Goal: Task Accomplishment & Management: Use online tool/utility

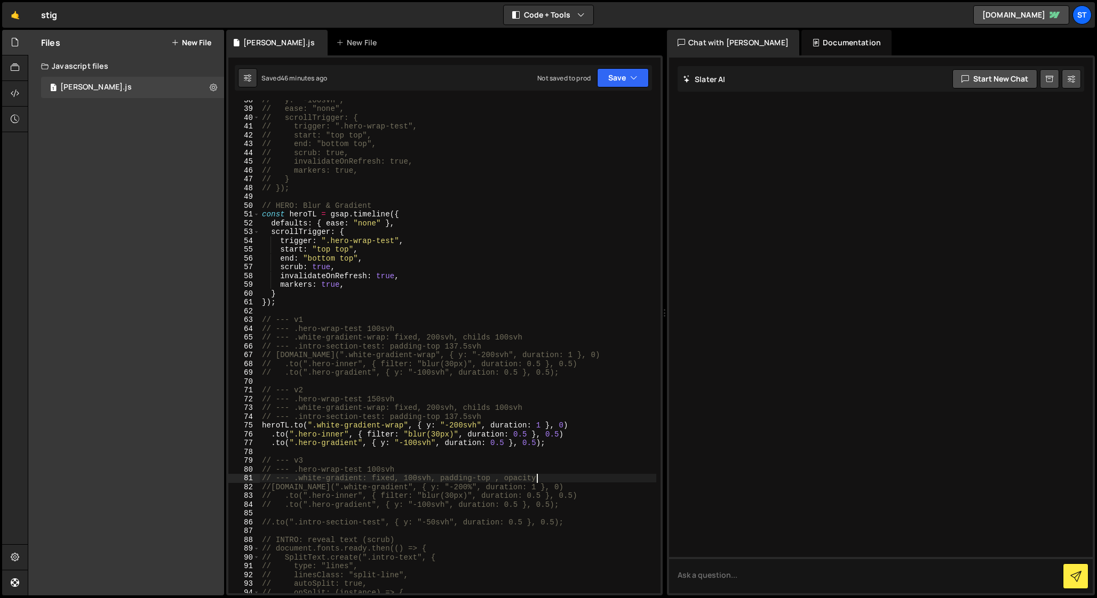
scroll to position [330, 0]
click at [458, 417] on div "// y: "-100svh", // ease: "none", // scrollTrigger: { // trigger: ".hero-wrap-t…" at bounding box center [458, 350] width 396 height 511
click at [419, 411] on div "// y: "-100svh", // ease: "none", // scrollTrigger: { // trigger: ".hero-wrap-t…" at bounding box center [458, 350] width 396 height 511
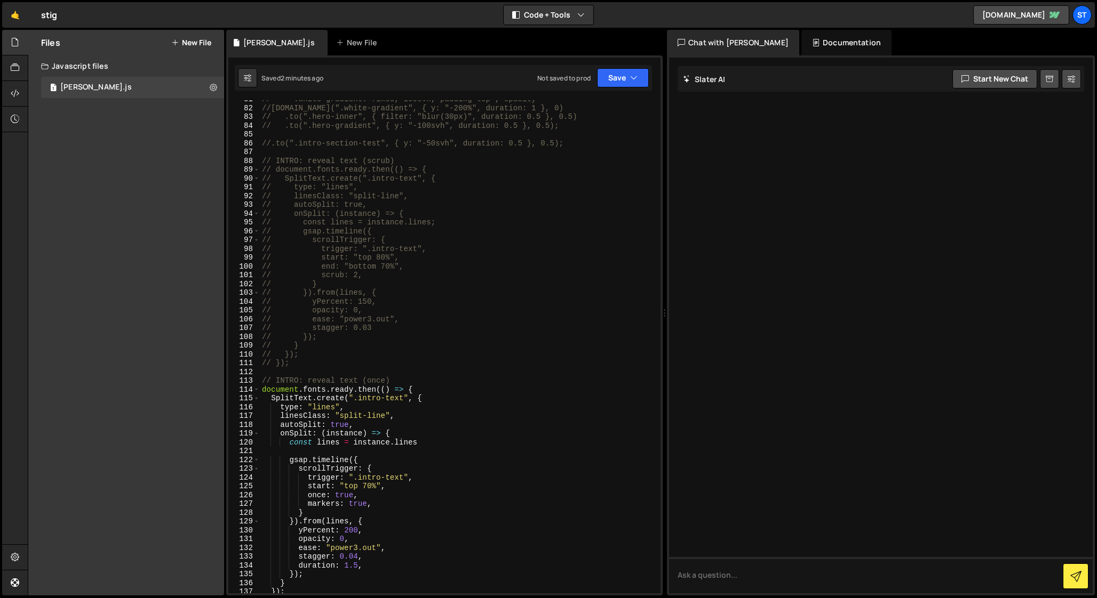
scroll to position [717, 0]
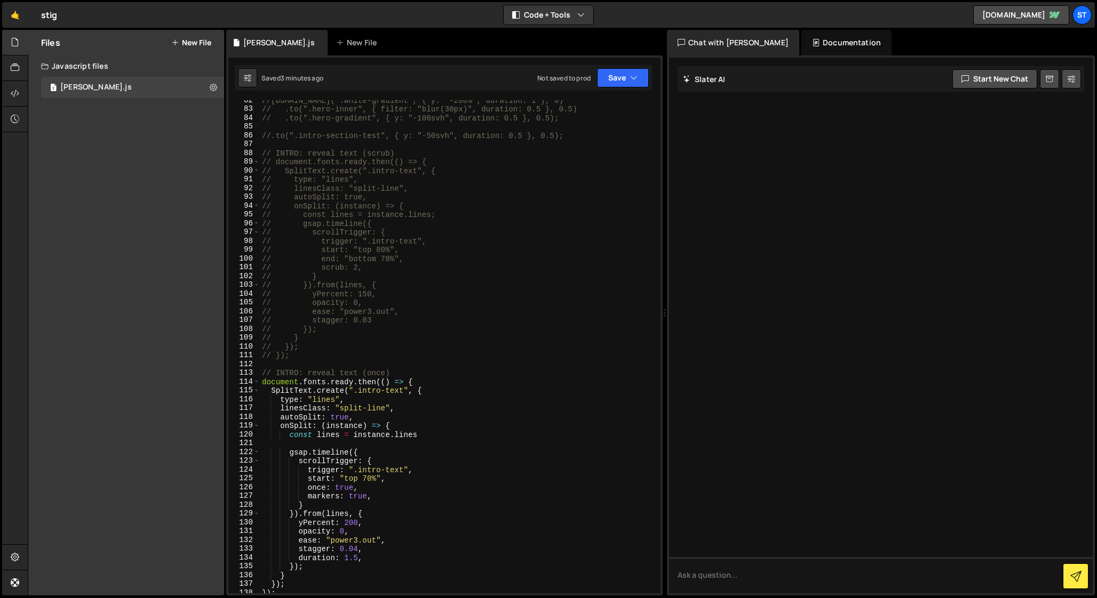
click at [358, 549] on div "//[DOMAIN_NAME](".white-gradient", { y: "-200%", duration: 1 }, 0) // .to(".her…" at bounding box center [458, 351] width 396 height 511
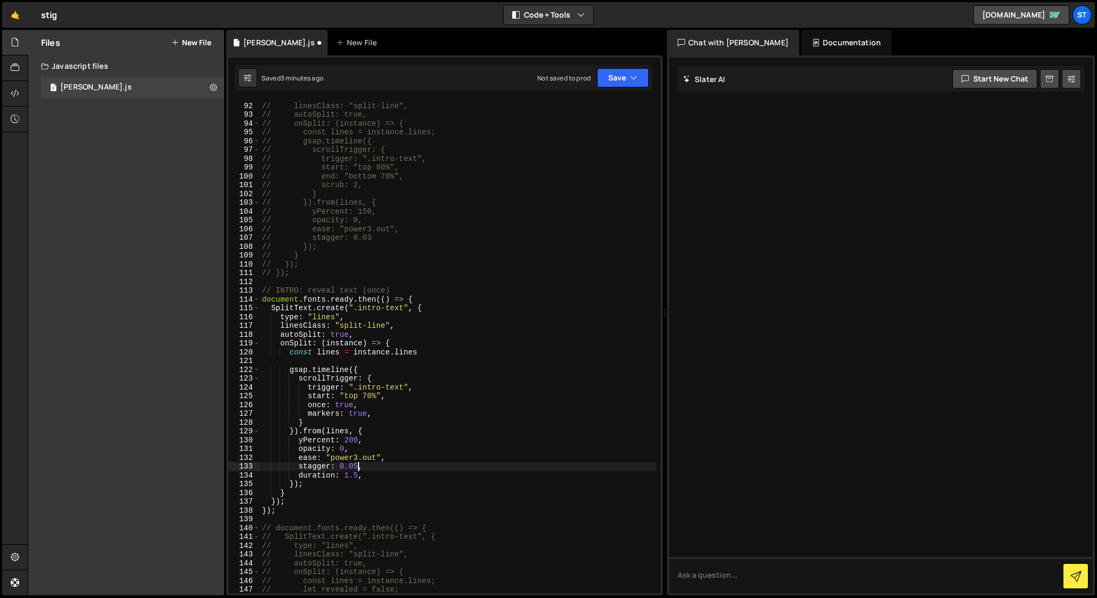
scroll to position [800, 0]
click at [353, 442] on div "// type: "lines", // linesClass: "split-line", // autoSplit: true, // onSplit: …" at bounding box center [458, 348] width 396 height 511
click at [357, 468] on div "// type: "lines", // linesClass: "split-line", // autoSplit: true, // onSplit: …" at bounding box center [458, 348] width 396 height 511
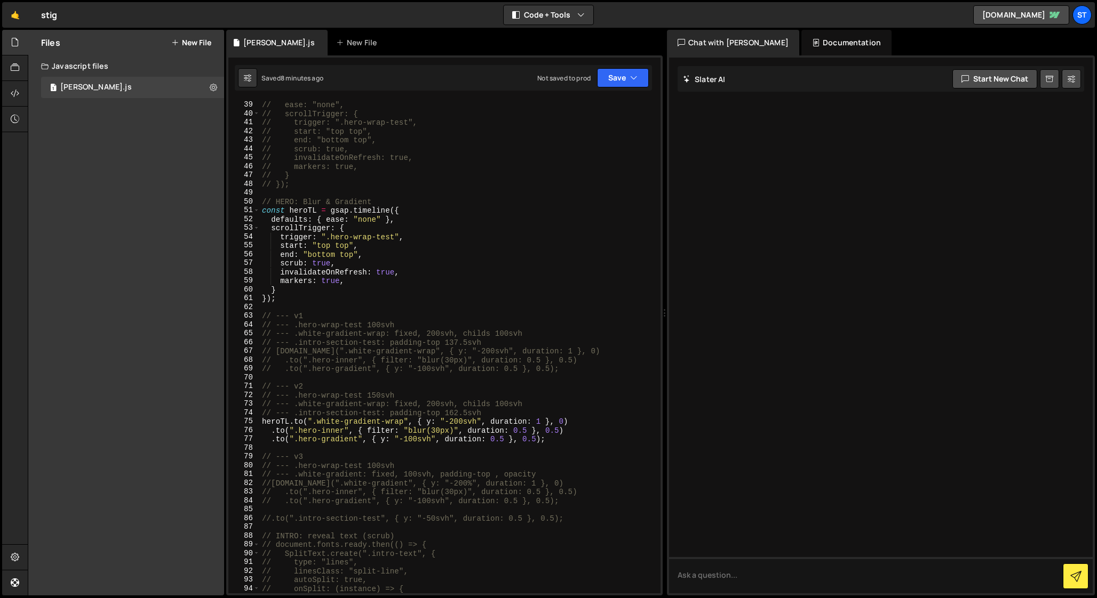
scroll to position [333, 0]
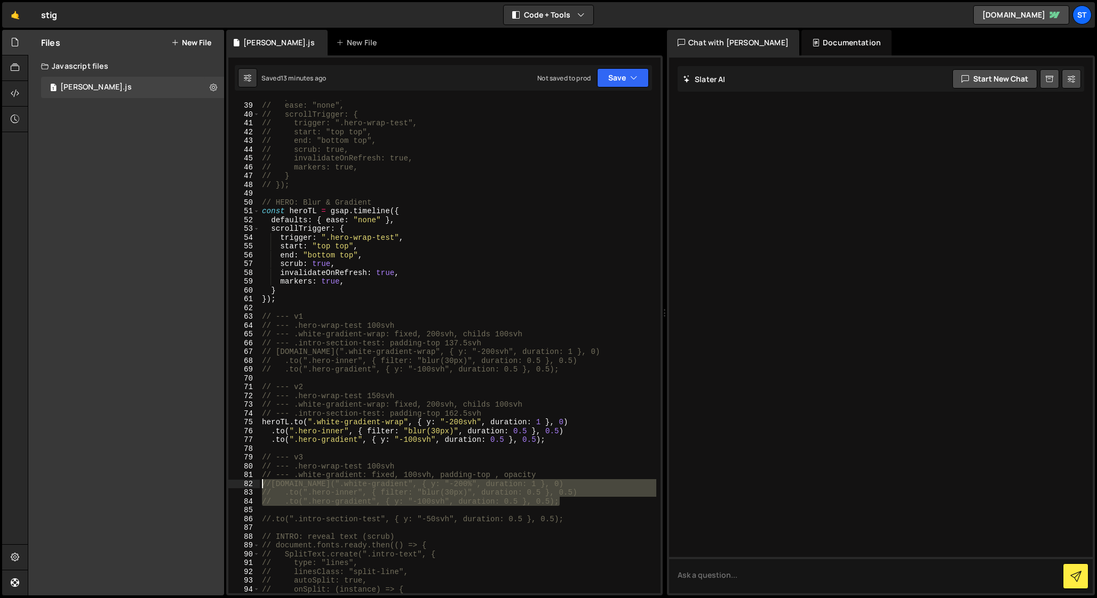
drag, startPoint x: 563, startPoint y: 501, endPoint x: 235, endPoint y: 486, distance: 328.4
click at [235, 486] on div "stagger: 0.06, 38 39 40 41 42 43 44 45 46 47 48 49 50 51 52 53 54 55 56 57 58 5…" at bounding box center [444, 346] width 432 height 493
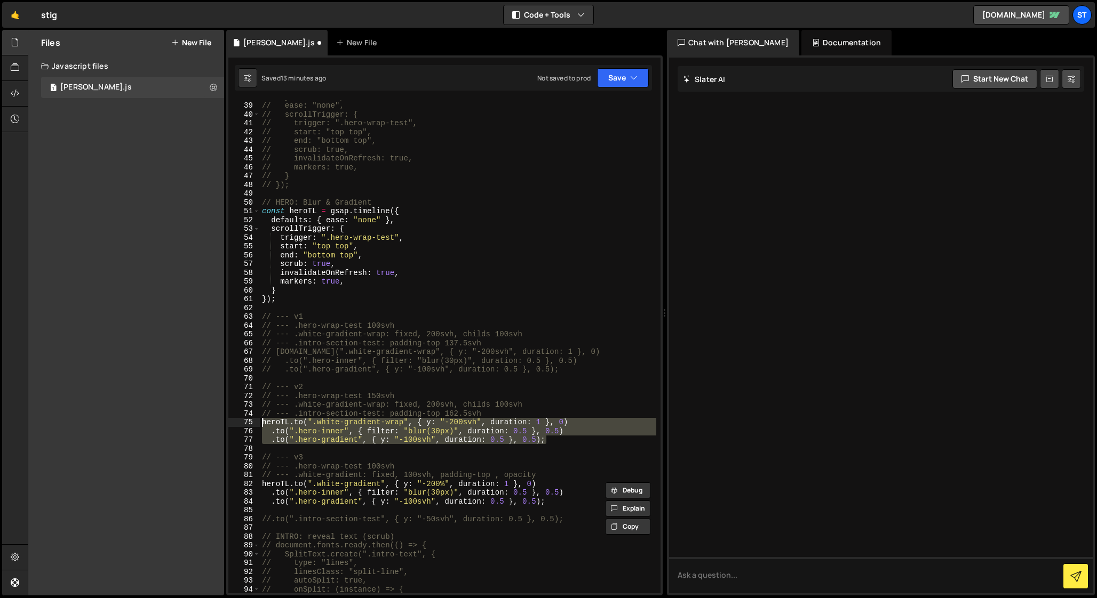
drag, startPoint x: 553, startPoint y: 440, endPoint x: 197, endPoint y: 420, distance: 356.9
click at [197, 420] on div "Files New File Javascript files 1 [PERSON_NAME].js 0 CSS files Copy share link …" at bounding box center [562, 313] width 1069 height 566
type textarea "// [DOMAIN_NAME](".white-gradient-wrap", { y: "-200svh", duration: 1 }, 0) // .…"
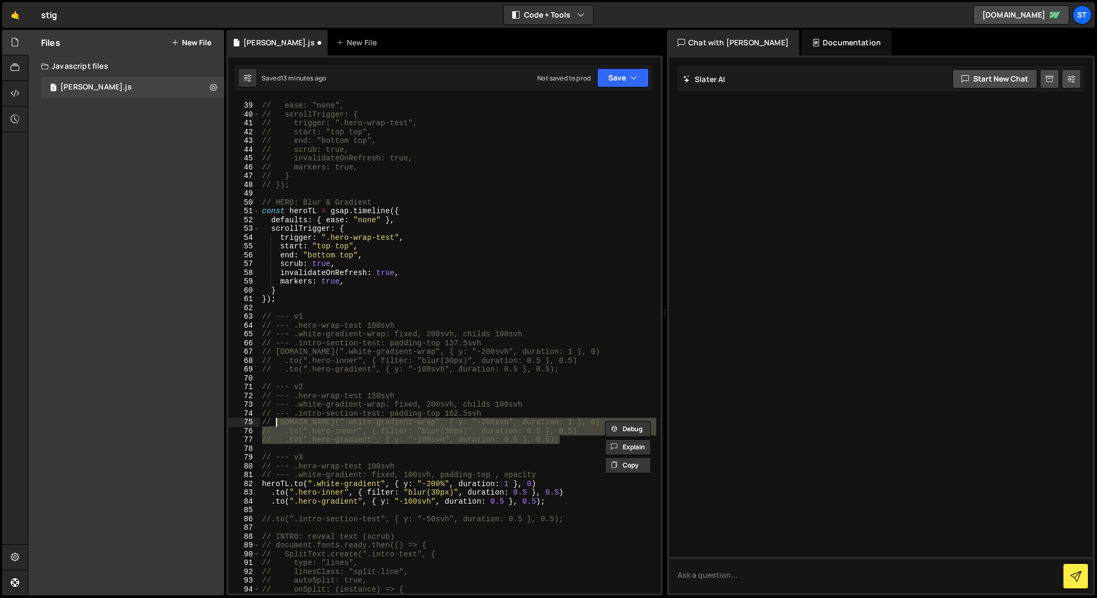
click at [412, 453] on div "// y: "-100svh", // ease: "none", // scrollTrigger: { // trigger: ".hero-wrap-t…" at bounding box center [458, 347] width 396 height 511
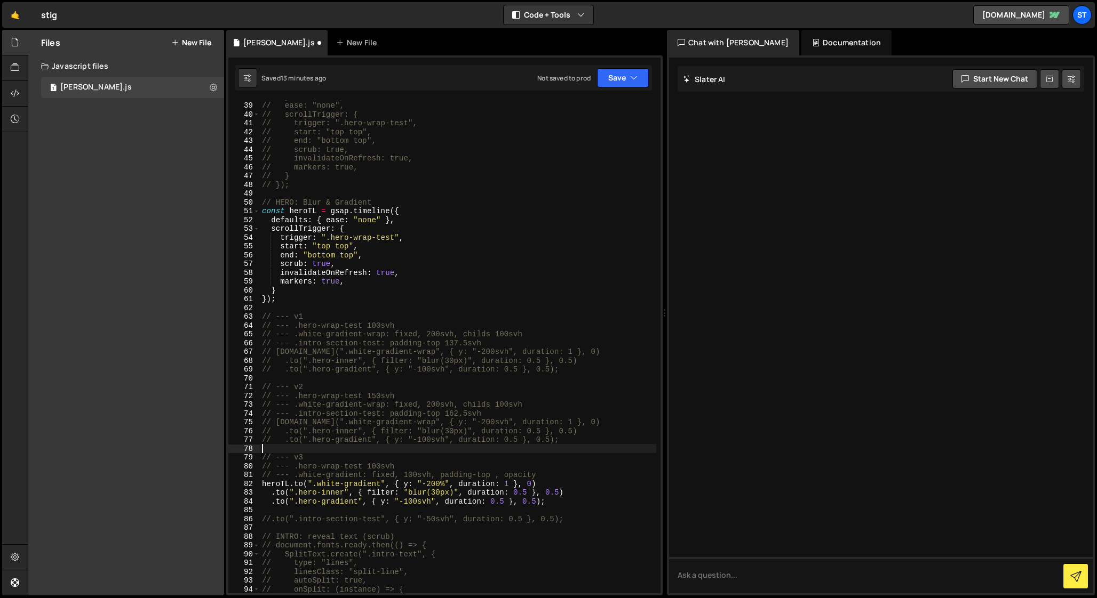
scroll to position [0, 0]
click at [374, 466] on div "// y: "-100svh", // ease: "none", // scrollTrigger: { // trigger: ".hero-wrap-t…" at bounding box center [458, 347] width 396 height 511
click at [387, 455] on div "// y: "-100svh", // ease: "none", // scrollTrigger: { // trigger: ".hero-wrap-t…" at bounding box center [458, 347] width 396 height 511
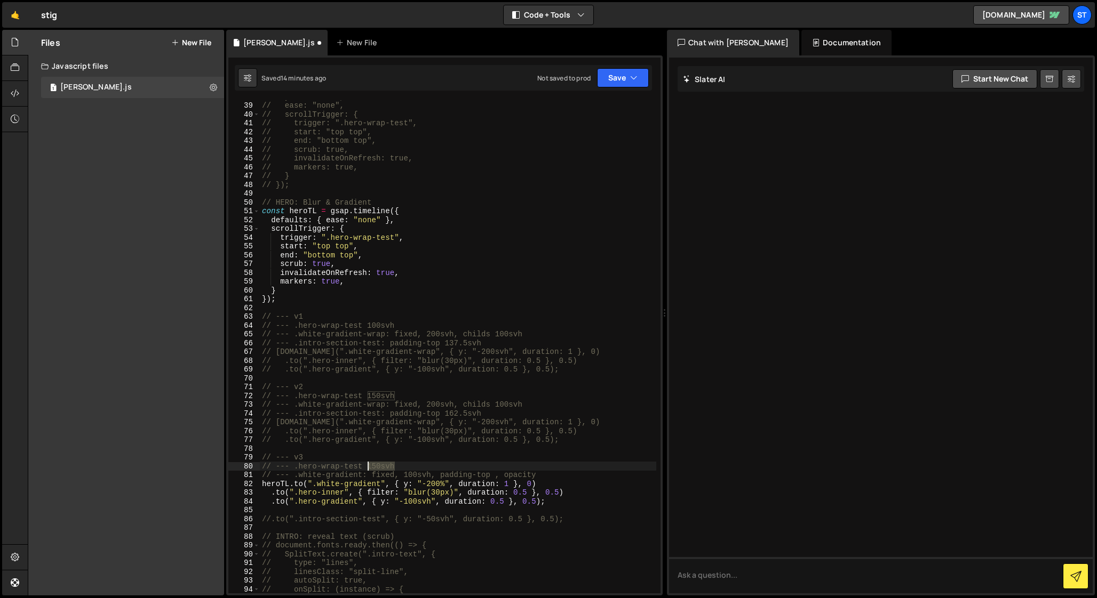
drag, startPoint x: 398, startPoint y: 467, endPoint x: 368, endPoint y: 469, distance: 30.5
click at [368, 469] on div "// y: "-100svh", // ease: "none", // scrollTrigger: { // trigger: ".hero-wrap-t…" at bounding box center [458, 347] width 396 height 511
click at [425, 464] on div "// y: "-100svh", // ease: "none", // scrollTrigger: { // trigger: ".hero-wrap-t…" at bounding box center [458, 346] width 396 height 493
drag, startPoint x: 371, startPoint y: 467, endPoint x: 395, endPoint y: 467, distance: 24.0
click at [395, 467] on div "// y: "-100svh", // ease: "none", // scrollTrigger: { // trigger: ".hero-wrap-t…" at bounding box center [458, 347] width 396 height 511
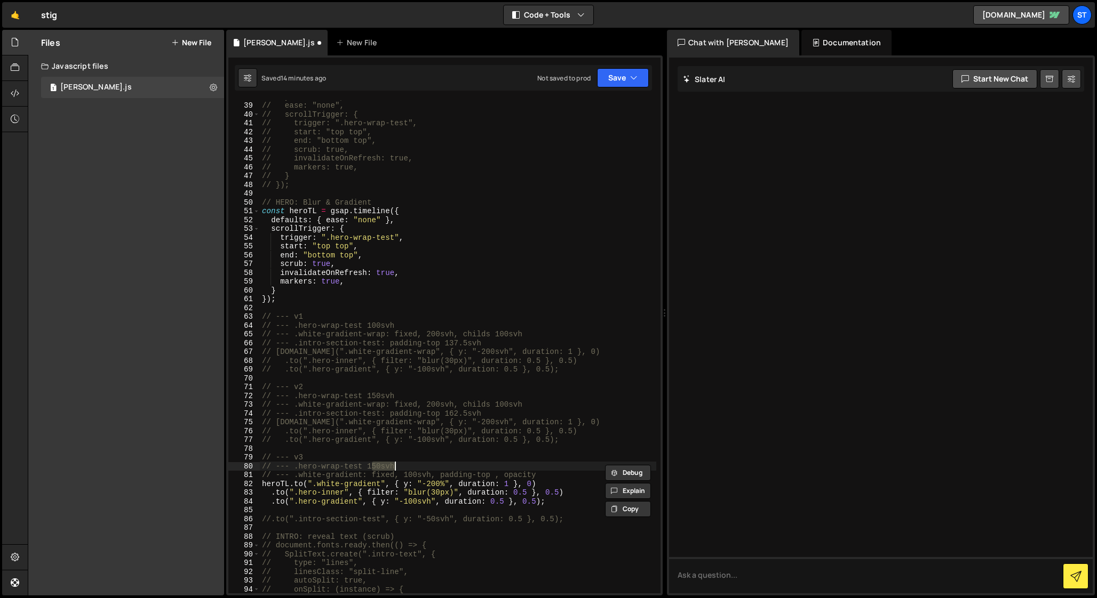
click at [495, 476] on div "// y: "-100svh", // ease: "none", // scrollTrigger: { // trigger: ".hero-wrap-t…" at bounding box center [458, 347] width 396 height 511
paste textarea "50svh"
click at [577, 472] on div "// y: "-100svh", // ease: "none", // scrollTrigger: { // trigger: ".hero-wrap-t…" at bounding box center [458, 347] width 396 height 511
type textarea "// --- .white-gradient: fixed, 100svh, padding-top 50svh, opacity 0"
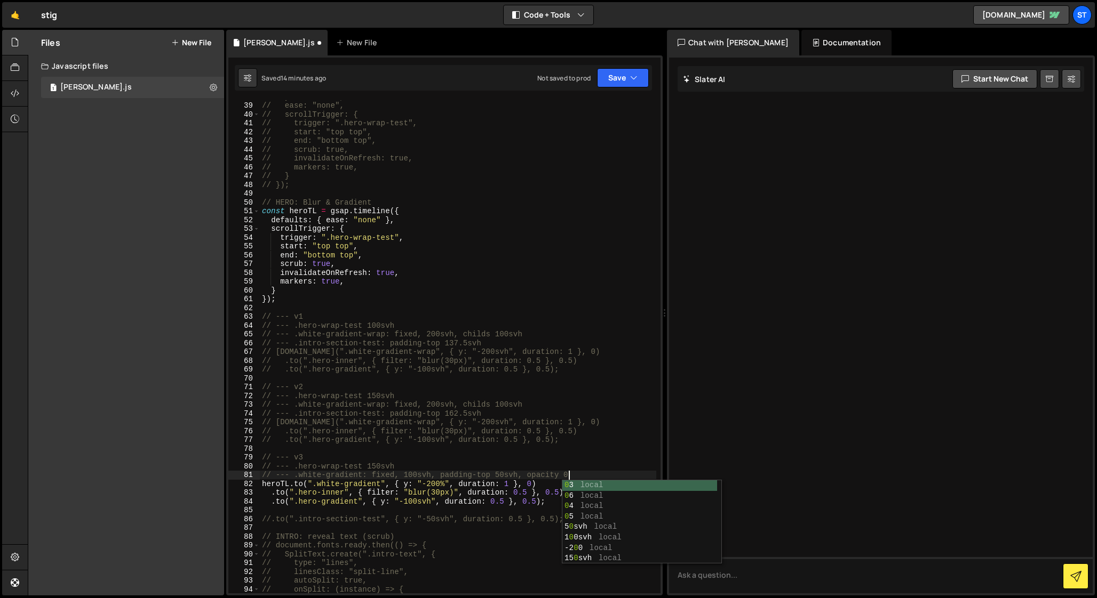
click at [470, 446] on div "// y: "-100svh", // ease: "none", // scrollTrigger: { // trigger: ".hero-wrap-t…" at bounding box center [458, 347] width 396 height 511
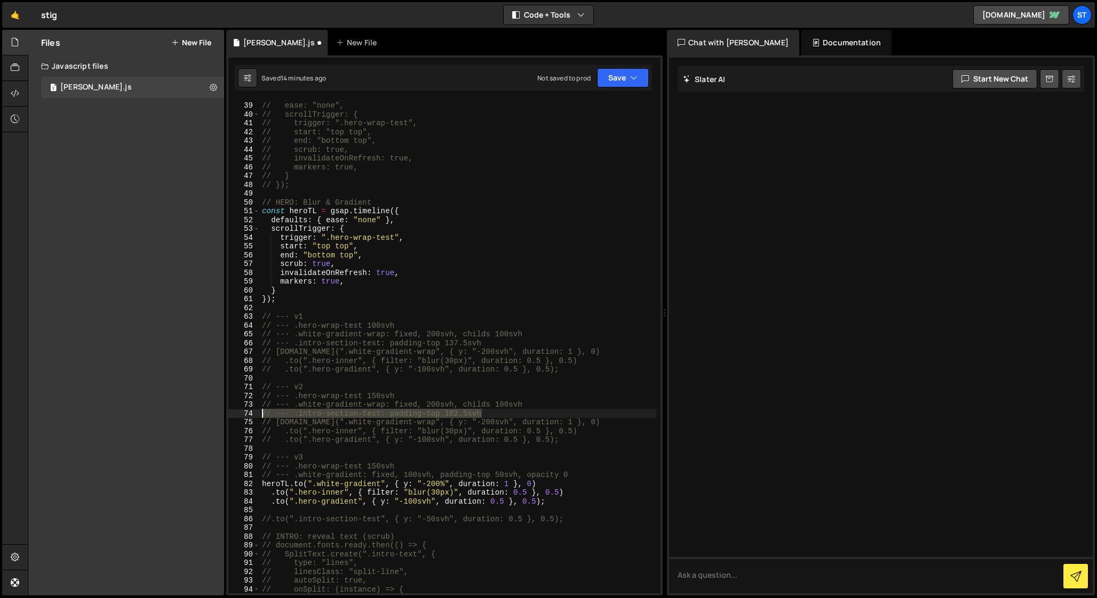
drag, startPoint x: 493, startPoint y: 414, endPoint x: 229, endPoint y: 411, distance: 263.5
click at [229, 411] on div "38 39 40 41 42 43 44 45 46 47 48 49 50 51 52 53 54 55 56 57 58 59 60 61 62 63 6…" at bounding box center [444, 346] width 432 height 493
click at [577, 475] on div "// y: "-100svh", // ease: "none", // scrollTrigger: { // trigger: ".hero-wrap-t…" at bounding box center [458, 347] width 396 height 511
type textarea "// --- .white-gradient: fixed, 100svh, padding-top 50svh, opacity 0"
paste textarea "// --- .intro-section-test: padding-top 162.5svh"
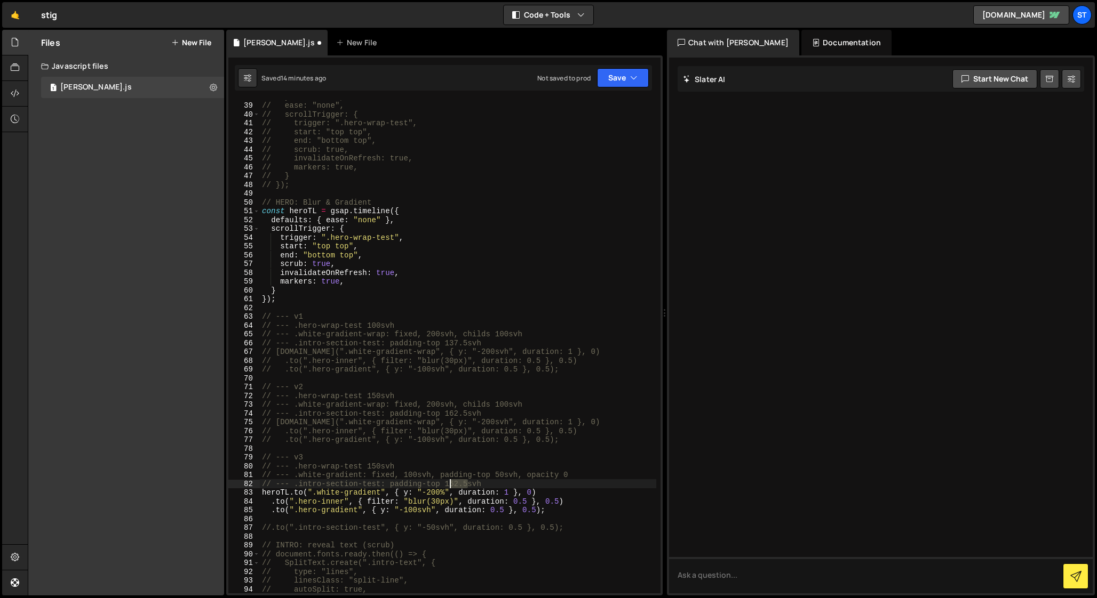
drag, startPoint x: 467, startPoint y: 485, endPoint x: 449, endPoint y: 484, distance: 18.2
click at [449, 484] on div "// y: "-100svh", // ease: "none", // scrollTrigger: { // trigger: ".hero-wrap-t…" at bounding box center [458, 347] width 396 height 511
click at [405, 479] on div "// y: "-100svh", // ease: "none", // scrollTrigger: { // trigger: ".hero-wrap-t…" at bounding box center [458, 347] width 396 height 511
click at [541, 477] on div "// y: "-100svh", // ease: "none", // scrollTrigger: { // trigger: ".hero-wrap-t…" at bounding box center [458, 347] width 396 height 511
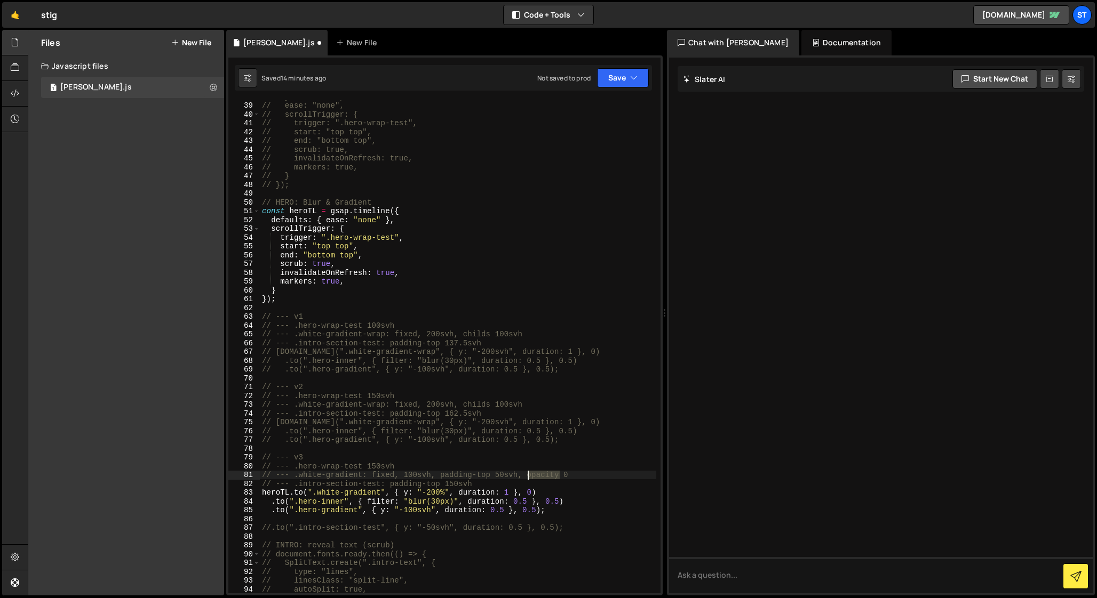
click at [541, 477] on div "// y: "-100svh", // ease: "none", // scrollTrigger: { // trigger: ".hero-wrap-t…" at bounding box center [458, 347] width 396 height 511
click at [407, 494] on div "// y: "-100svh", // ease: "none", // scrollTrigger: { // trigger: ".hero-wrap-t…" at bounding box center [458, 347] width 396 height 511
paste textarea "opacit"
drag, startPoint x: 445, startPoint y: 492, endPoint x: 476, endPoint y: 491, distance: 30.4
click at [476, 491] on div "// y: "-100svh", // ease: "none", // scrollTrigger: { // trigger: ".hero-wrap-t…" at bounding box center [458, 347] width 396 height 511
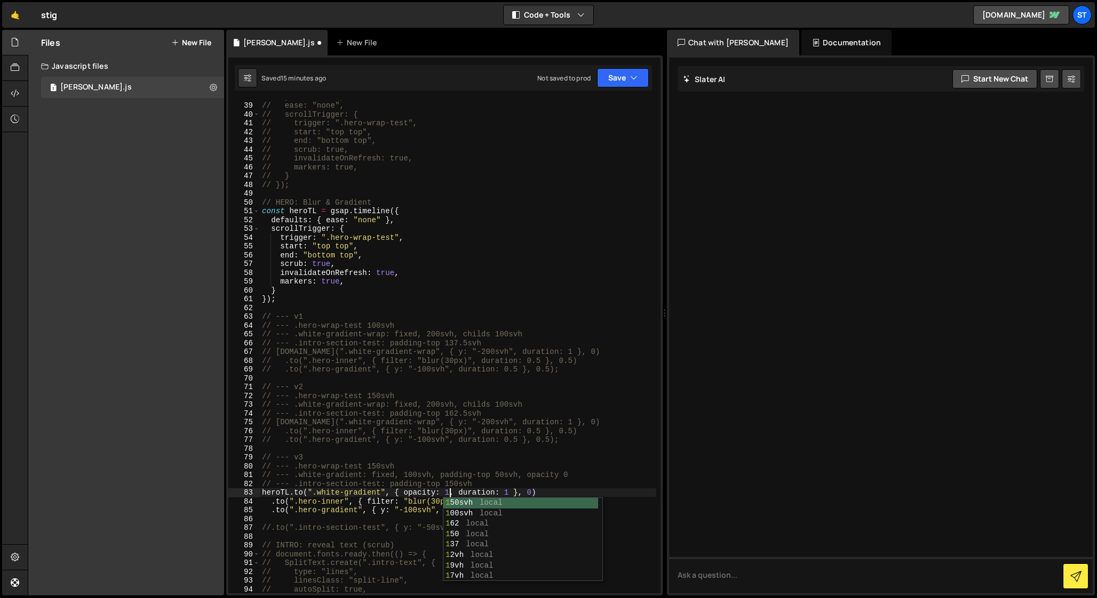
click at [510, 493] on div "// y: "-100svh", // ease: "none", // scrollTrigger: { // trigger: ".hero-wrap-t…" at bounding box center [458, 347] width 396 height 511
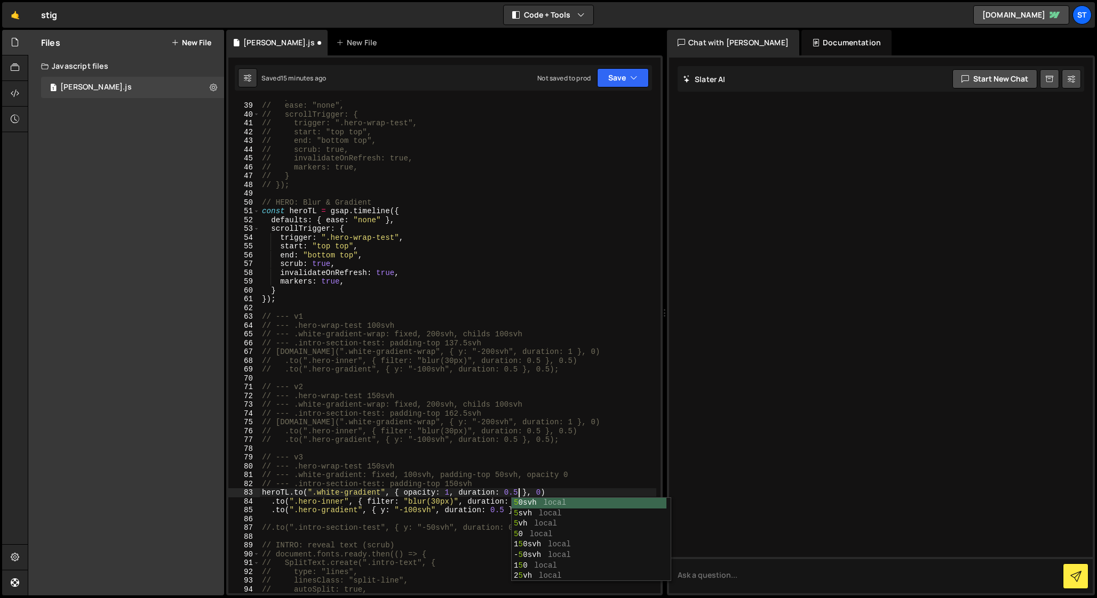
scroll to position [0, 18]
click at [478, 495] on div "// y: "-100svh", // ease: "none", // scrollTrigger: { // trigger: ".hero-wrap-t…" at bounding box center [458, 347] width 396 height 511
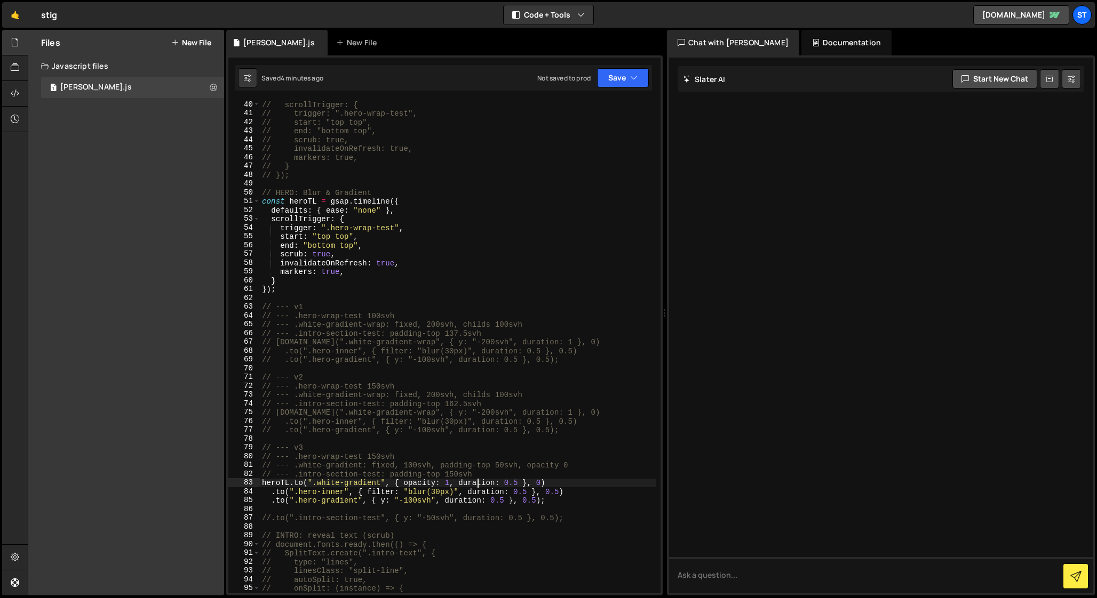
scroll to position [331, 0]
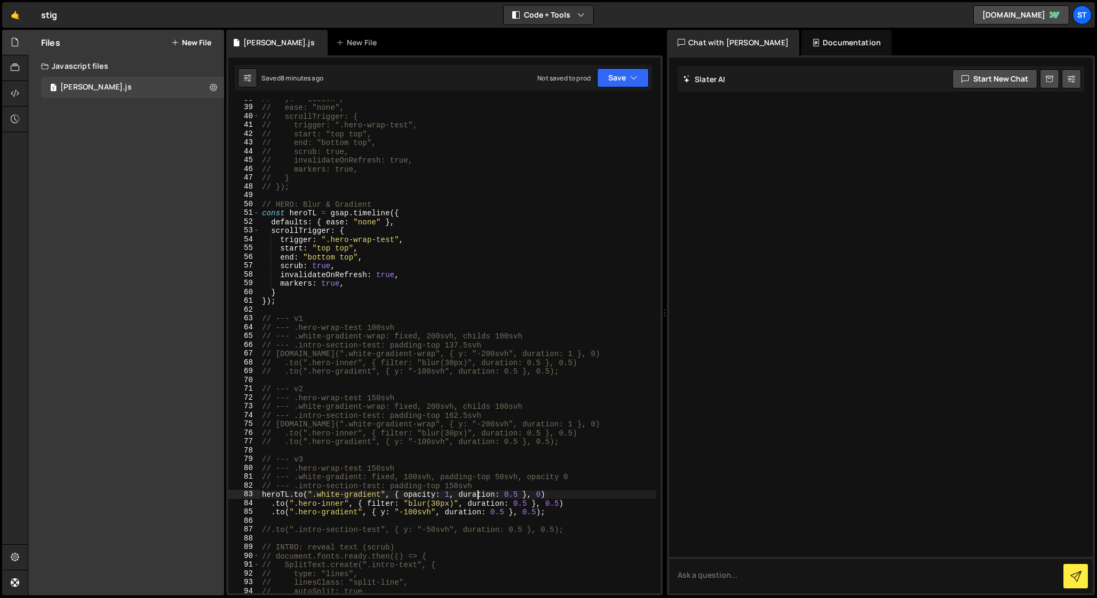
click at [518, 497] on div "// y: "-100svh", // ease: "none", // scrollTrigger: { // trigger: ".hero-wrap-t…" at bounding box center [458, 349] width 396 height 511
drag, startPoint x: 403, startPoint y: 532, endPoint x: 454, endPoint y: 528, distance: 50.9
click at [454, 528] on div "// y: "-100svh", // ease: "none", // scrollTrigger: { // trigger: ".hero-wrap-t…" at bounding box center [458, 349] width 396 height 511
click at [456, 498] on div "// y: "-100svh", // ease: "none", // scrollTrigger: { // trigger: ".hero-wrap-t…" at bounding box center [458, 349] width 396 height 511
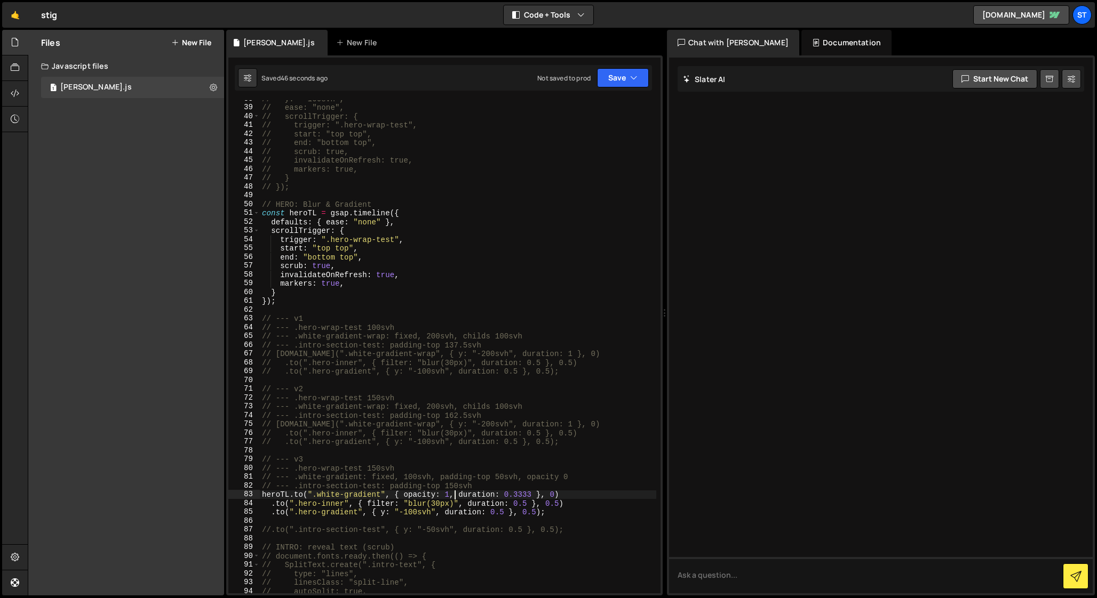
scroll to position [0, 14]
paste textarea "y: "-50svh""
drag, startPoint x: 626, startPoint y: 496, endPoint x: 258, endPoint y: 495, distance: 368.0
click at [258, 495] on div "[DOMAIN_NAME](".white-gradient", { opacity: 1, y: "-50svh", duration: 0.3333 },…" at bounding box center [444, 346] width 432 height 493
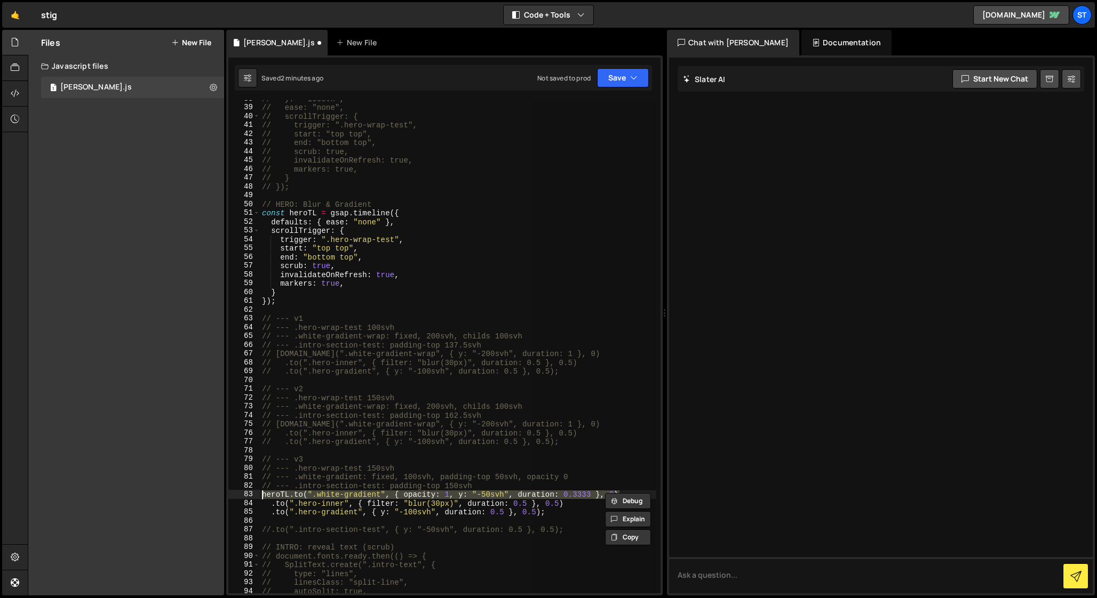
click at [475, 498] on div "// y: "-100svh", // ease: "none", // scrollTrigger: { // trigger: ".hero-wrap-t…" at bounding box center [458, 346] width 396 height 493
drag, startPoint x: 459, startPoint y: 497, endPoint x: 512, endPoint y: 497, distance: 53.3
click at [512, 497] on div "// y: "-100svh", // ease: "none", // scrollTrigger: { // trigger: ".hero-wrap-t…" at bounding box center [458, 349] width 396 height 511
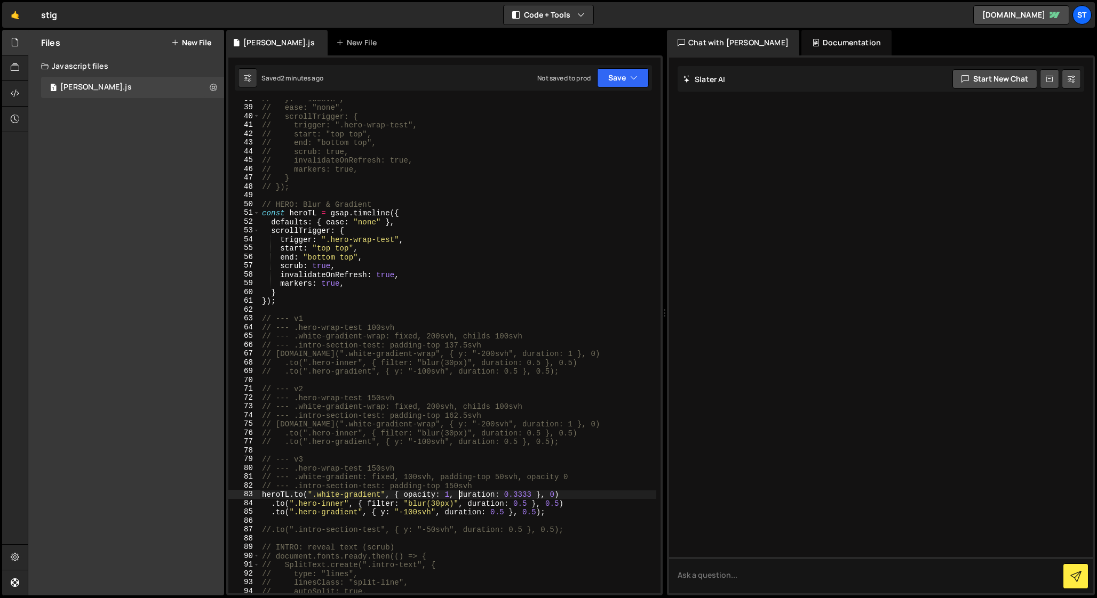
paste textarea "y: "-50svh","
drag, startPoint x: 455, startPoint y: 496, endPoint x: 402, endPoint y: 497, distance: 52.8
click at [402, 497] on div "// y: "-100svh", // ease: "none", // scrollTrigger: { // trigger: ".hero-wrap-t…" at bounding box center [458, 349] width 396 height 511
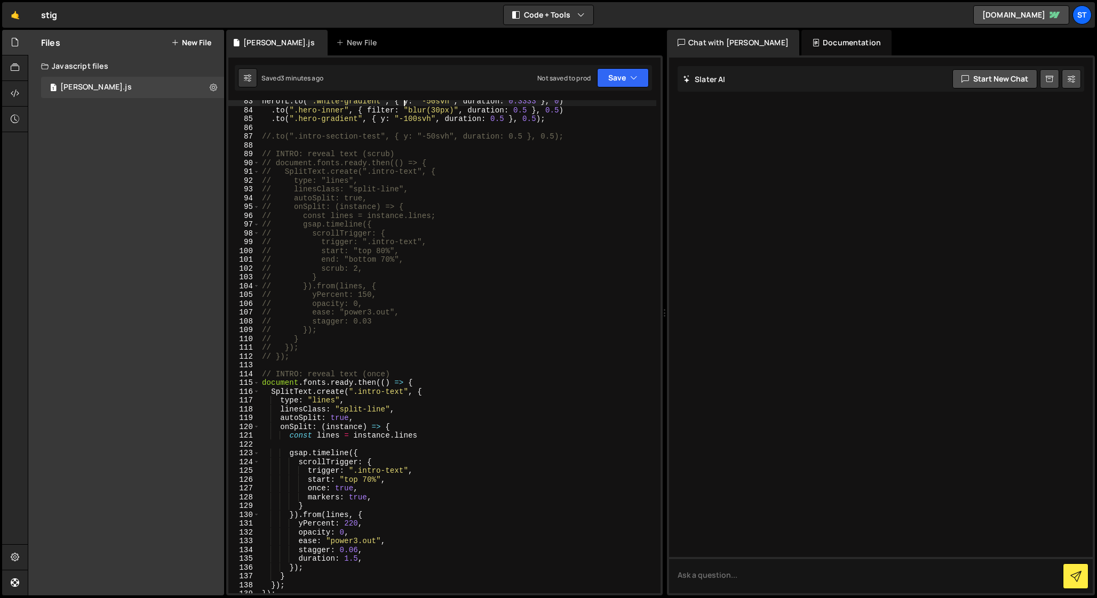
scroll to position [737, 0]
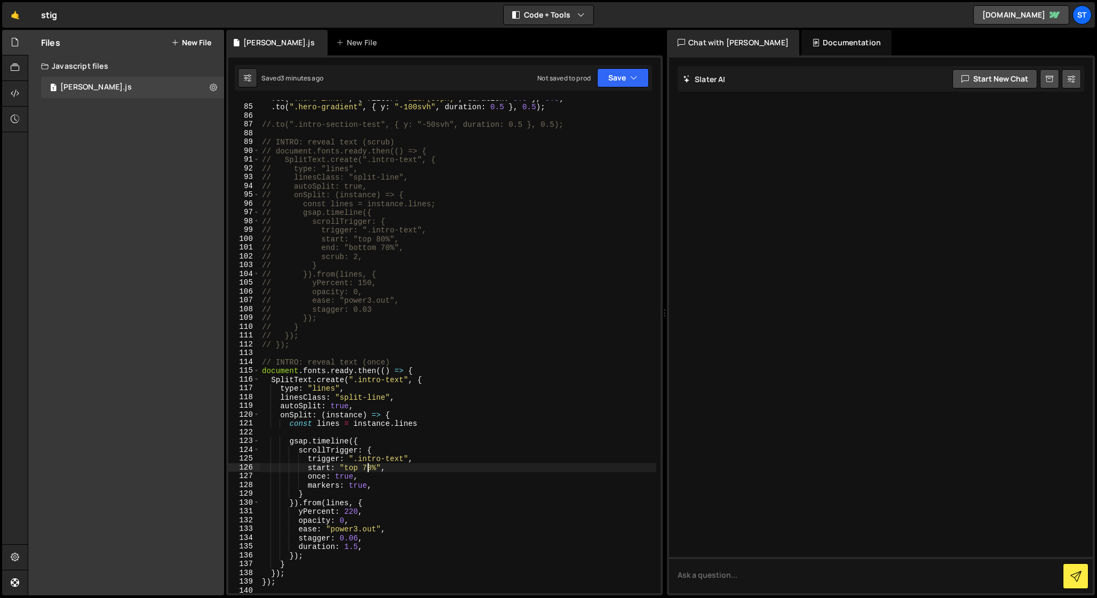
click at [366, 468] on div ". to ( ".hero-inner" , { filter : "blur(30px)" , duration : 0.5 } , 0.5 ) . to …" at bounding box center [458, 349] width 396 height 511
drag, startPoint x: 353, startPoint y: 460, endPoint x: 389, endPoint y: 471, distance: 37.8
click at [389, 471] on div ". to ( ".hero-inner" , { filter : "blur(30px)" , duration : 0.5 } , 0.5 ) . to …" at bounding box center [458, 349] width 396 height 511
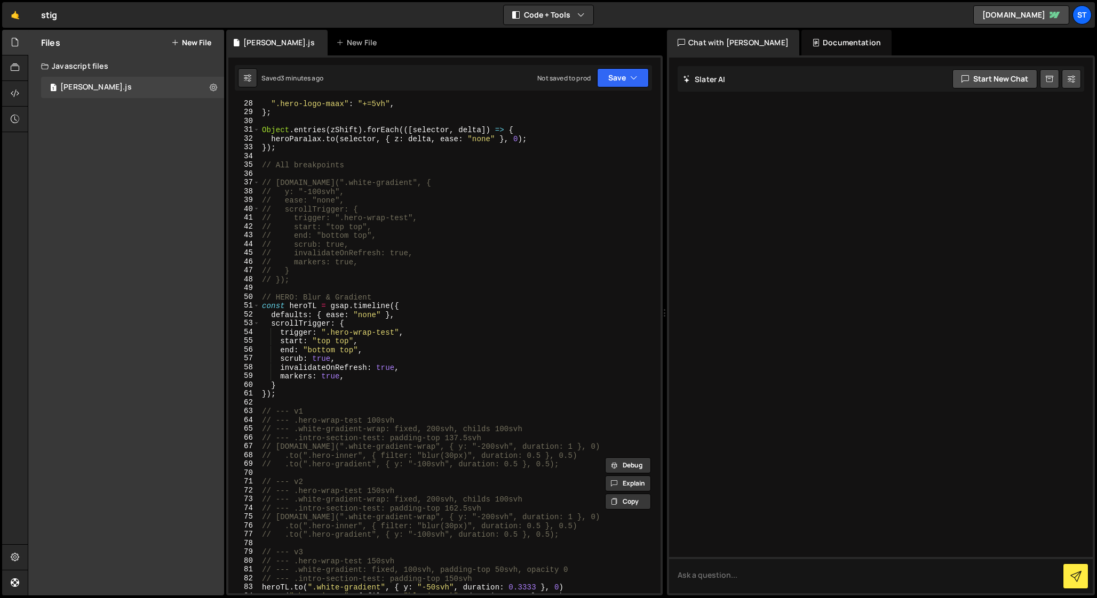
click at [448, 304] on div "".hero-logo-maax" : "+=5vh" , } ; Object . entries ( zShift ) . forEach (([ sel…" at bounding box center [458, 354] width 396 height 511
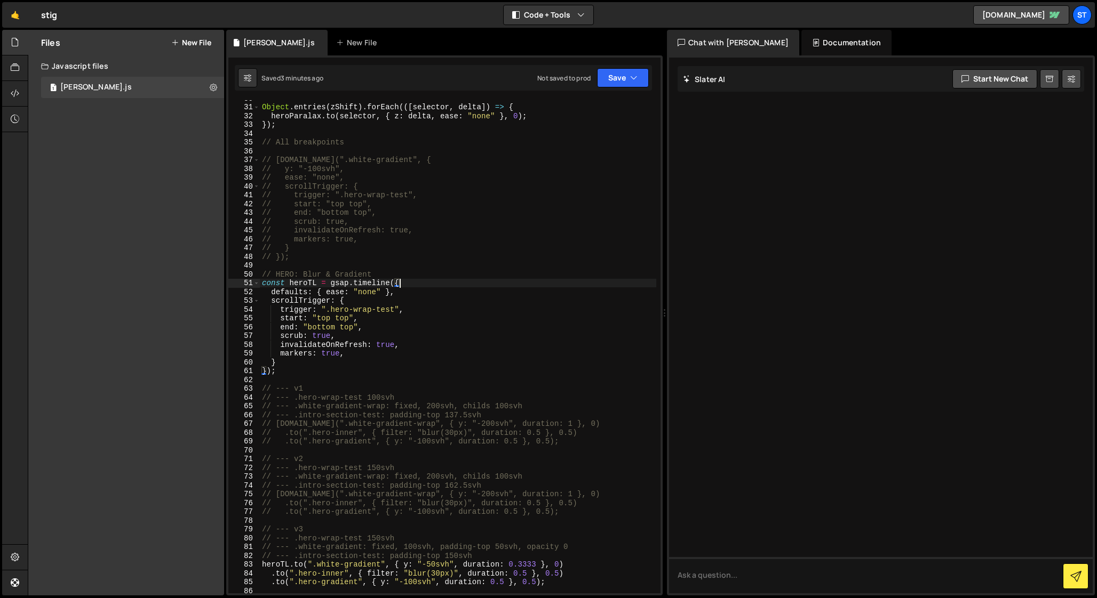
scroll to position [281, 0]
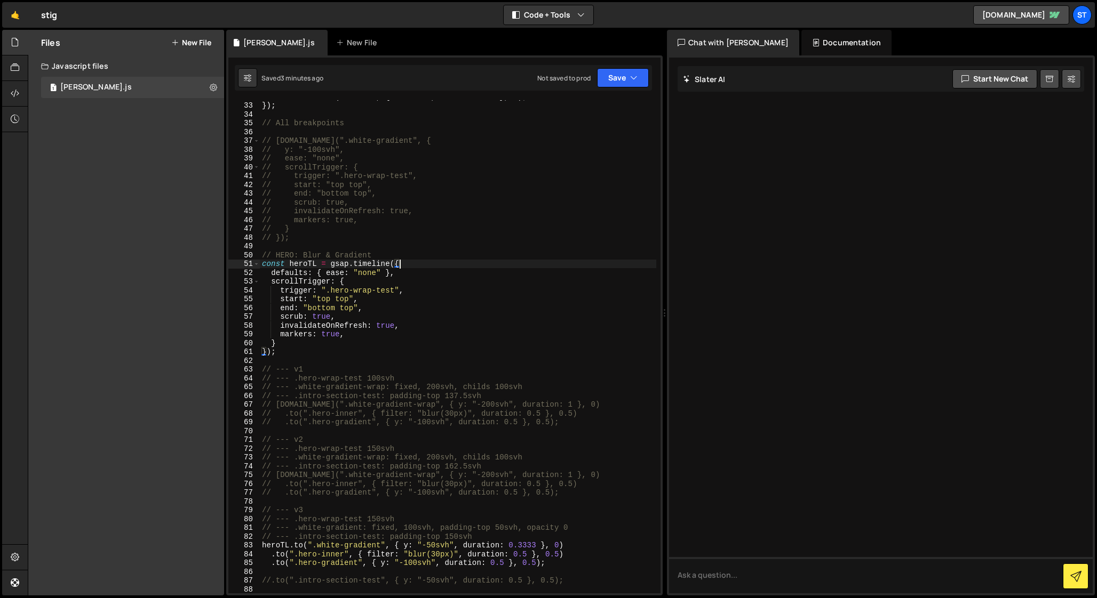
click at [498, 395] on div "heroParalax . to ( selector , { z : delta , ease : "none" } , 0 ) ; }) ; // All…" at bounding box center [458, 347] width 396 height 511
type textarea "// --- .intro-section-test: padding-top 137.5svh"
paste textarea "start: "top 70%","
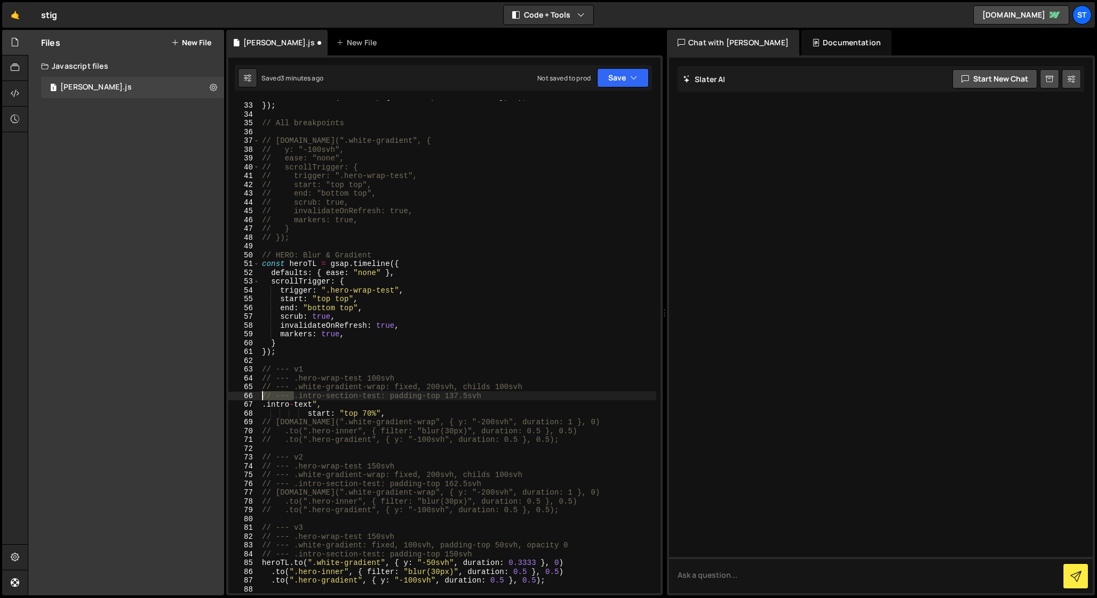
drag, startPoint x: 295, startPoint y: 397, endPoint x: 246, endPoint y: 399, distance: 48.6
click at [246, 399] on div "start: "top 70%", 32 33 34 35 36 37 38 39 40 41 42 43 44 45 46 47 48 49 50 51 5…" at bounding box center [444, 346] width 432 height 493
click at [292, 393] on div "heroParalax . to ( selector , { z : delta , ease : "none" } , 0 ) ; }) ; // All…" at bounding box center [458, 346] width 396 height 493
click at [263, 406] on div "heroParalax . to ( selector , { z : delta , ease : "none" } , 0 ) ; }) ; // All…" at bounding box center [458, 347] width 396 height 511
paste textarea "// ---"
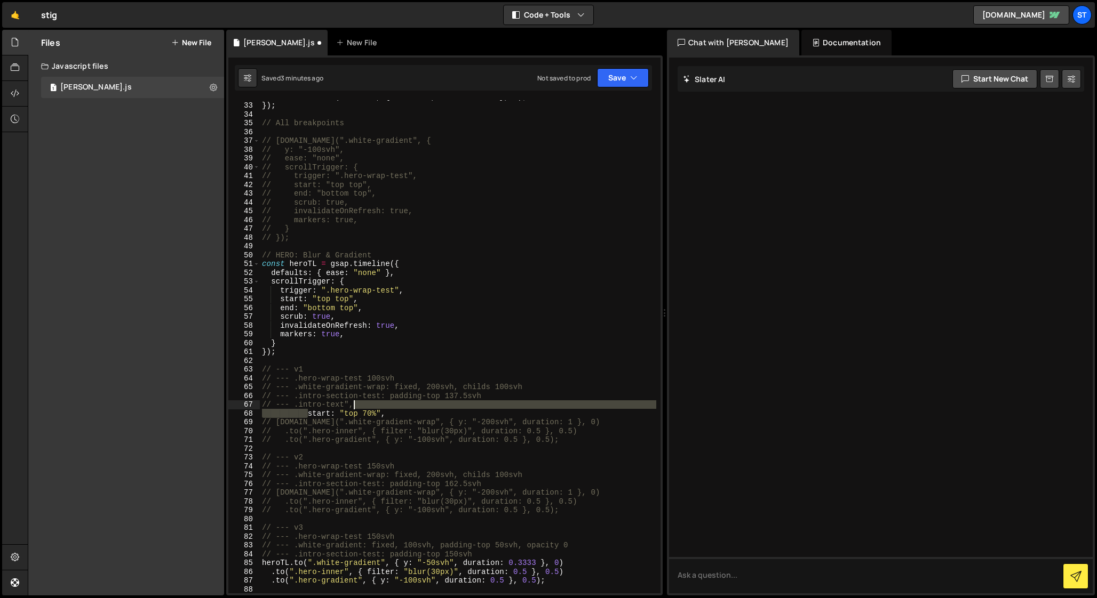
drag, startPoint x: 307, startPoint y: 415, endPoint x: 360, endPoint y: 404, distance: 54.0
click at [360, 404] on div "heroParalax . to ( selector , { z : delta , ease : "none" } , 0 ) ; }) ; // All…" at bounding box center [458, 347] width 396 height 511
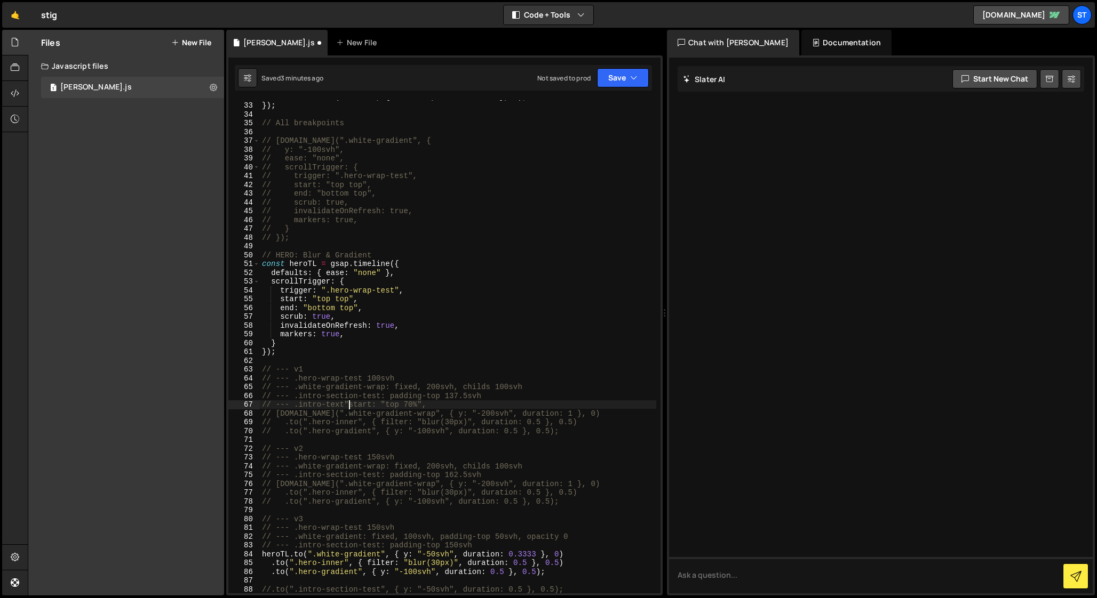
scroll to position [0, 6]
click at [437, 405] on div "heroParalax . to ( selector , { z : delta , ease : "none" } , 0 ) ; }) ; // All…" at bounding box center [458, 347] width 396 height 511
drag, startPoint x: 436, startPoint y: 403, endPoint x: 252, endPoint y: 403, distance: 183.5
click at [252, 403] on div "// --- .intro-text" start: "top 70%" 32 33 34 35 36 37 38 39 40 41 42 43 44 45 …" at bounding box center [444, 346] width 432 height 493
click at [492, 475] on div "heroParalax . to ( selector , { z : delta , ease : "none" } , 0 ) ; }) ; // All…" at bounding box center [458, 347] width 396 height 511
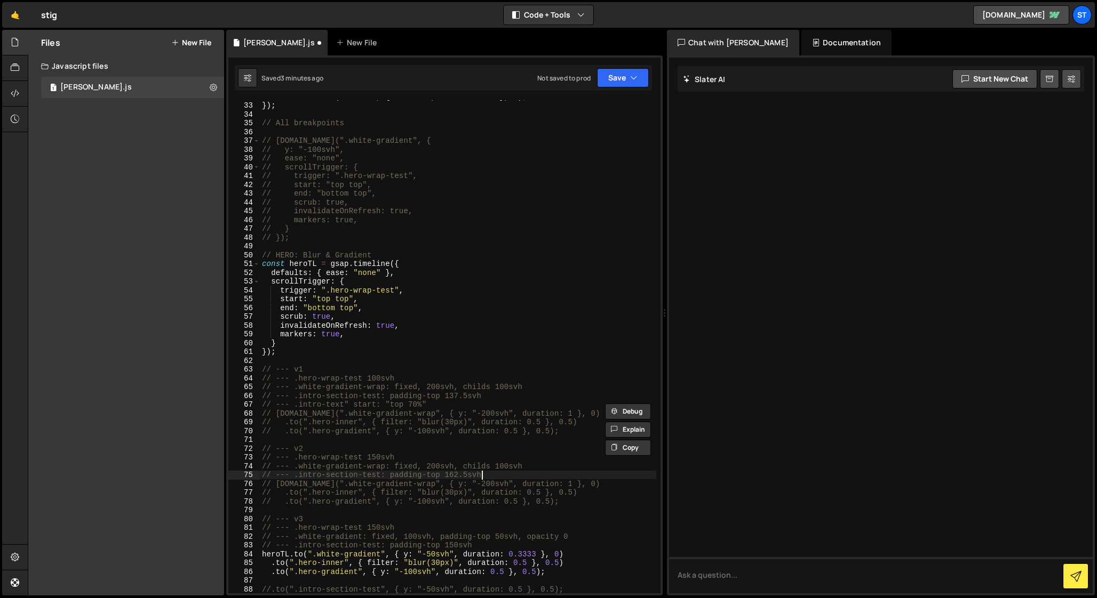
type textarea "// --- .intro-section-test: padding-top 162.5svh"
paste textarea "// --- .intro-text" start: "top 70%""
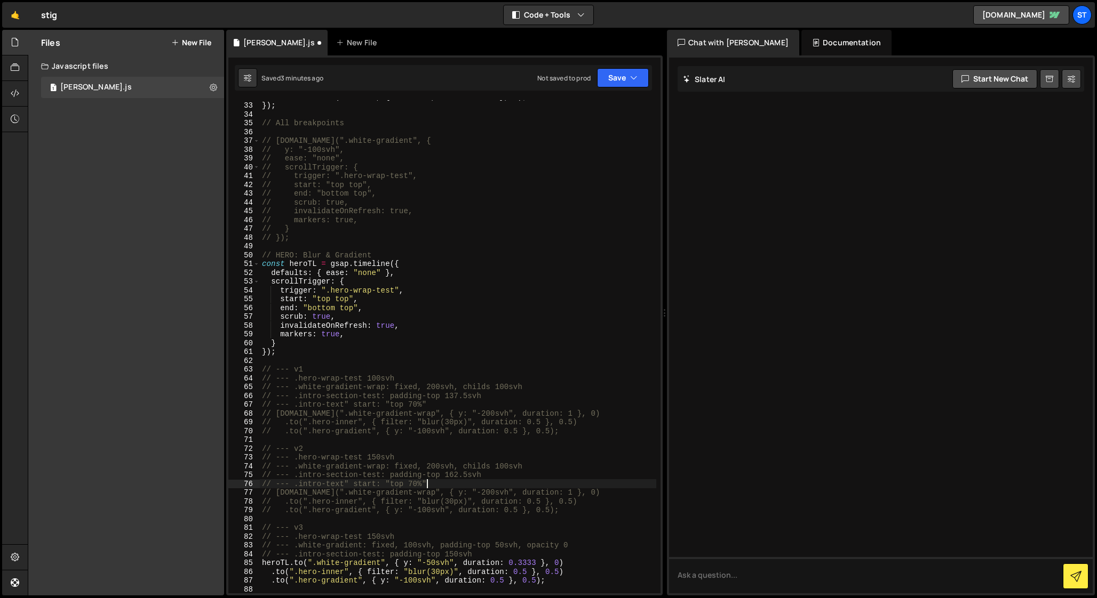
click at [484, 555] on div "heroParalax . to ( selector , { z : delta , ease : "none" } , 0 ) ; }) ; // All…" at bounding box center [458, 347] width 396 height 511
type textarea "// --- .intro-section-test: padding-top 150svh"
paste textarea "// --- .intro-text" start: "top 70%""
click at [413, 564] on div "heroParalax . to ( selector , { z : delta , ease : "none" } , 0 ) ; }) ; // All…" at bounding box center [458, 347] width 396 height 511
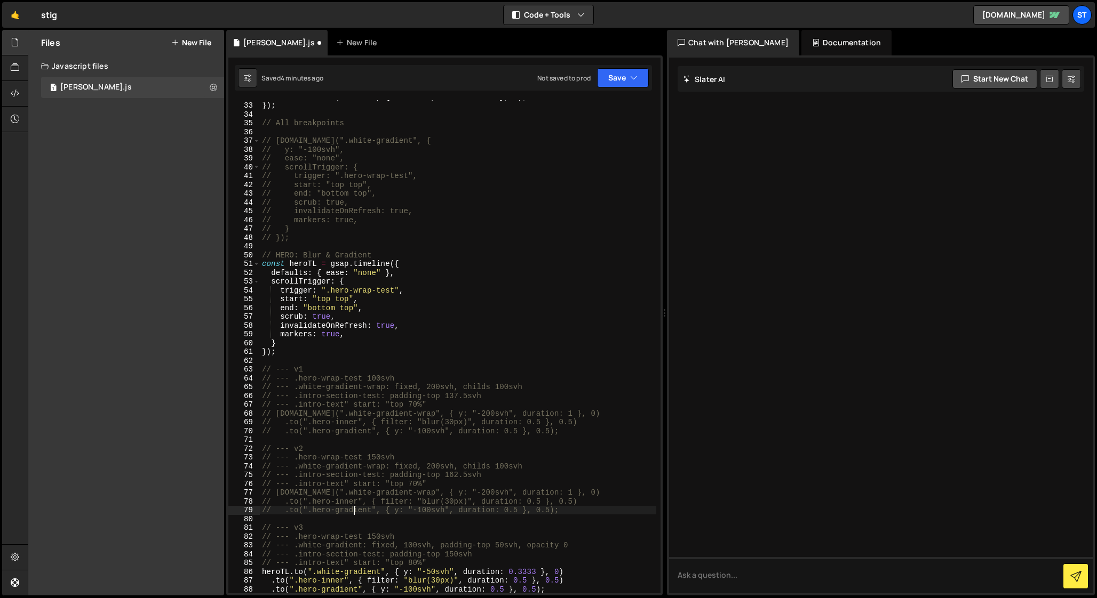
click at [355, 510] on div "heroParalax . to ( selector , { z : delta , ease : "none" } , 0 ) ; }) ; // All…" at bounding box center [458, 347] width 396 height 511
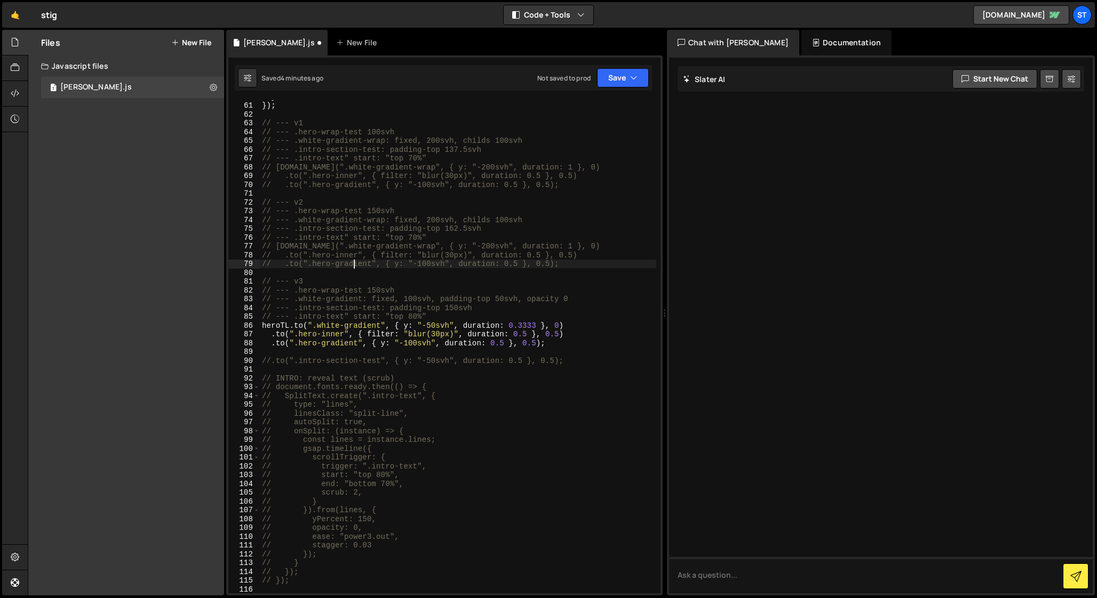
scroll to position [528, 0]
click at [499, 299] on div "} }) ; // --- v1 // --- .hero-wrap-test 100svh // --- .white-gradient-wrap: fix…" at bounding box center [458, 347] width 396 height 511
click at [544, 297] on div "} }) ; // --- v1 // --- .hero-wrap-test 100svh // --- .white-gradient-wrap: fix…" at bounding box center [458, 347] width 396 height 511
drag, startPoint x: 522, startPoint y: 300, endPoint x: 621, endPoint y: 300, distance: 98.7
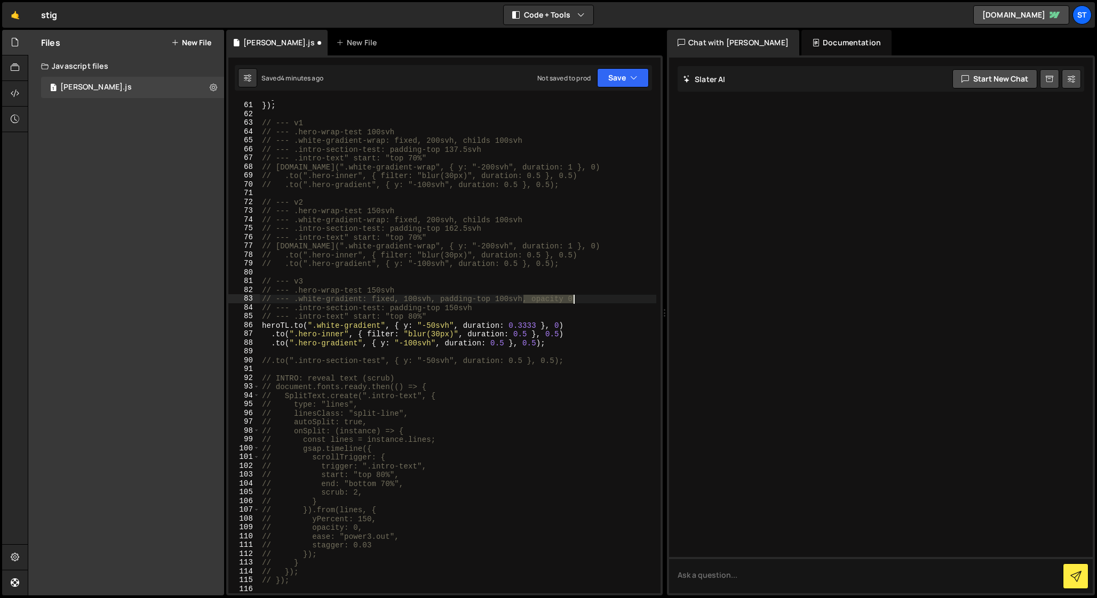
click at [621, 300] on div "} }) ; // --- v1 // --- .hero-wrap-test 100svh // --- .white-gradient-wrap: fix…" at bounding box center [458, 347] width 396 height 511
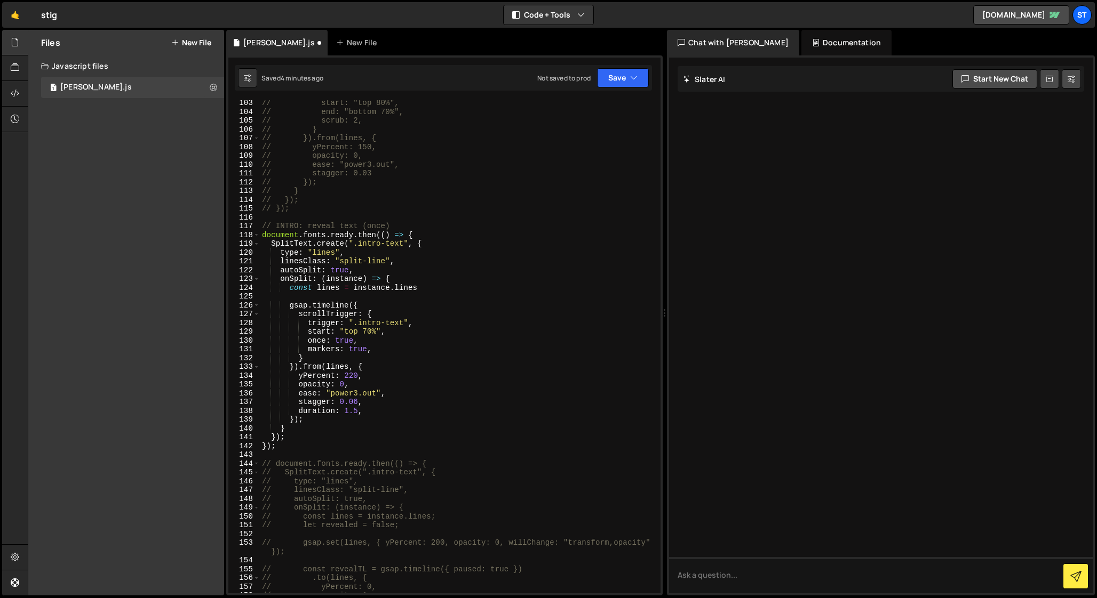
scroll to position [899, 0]
click at [368, 331] on div "// start: "top 80%", // end: "bottom 70%", // scrub: 2, // } // }).from(lines, …" at bounding box center [458, 353] width 396 height 511
click at [352, 375] on div "// start: "top 80%", // end: "bottom 70%", // scrub: 2, // } // }).from(lines, …" at bounding box center [458, 353] width 396 height 511
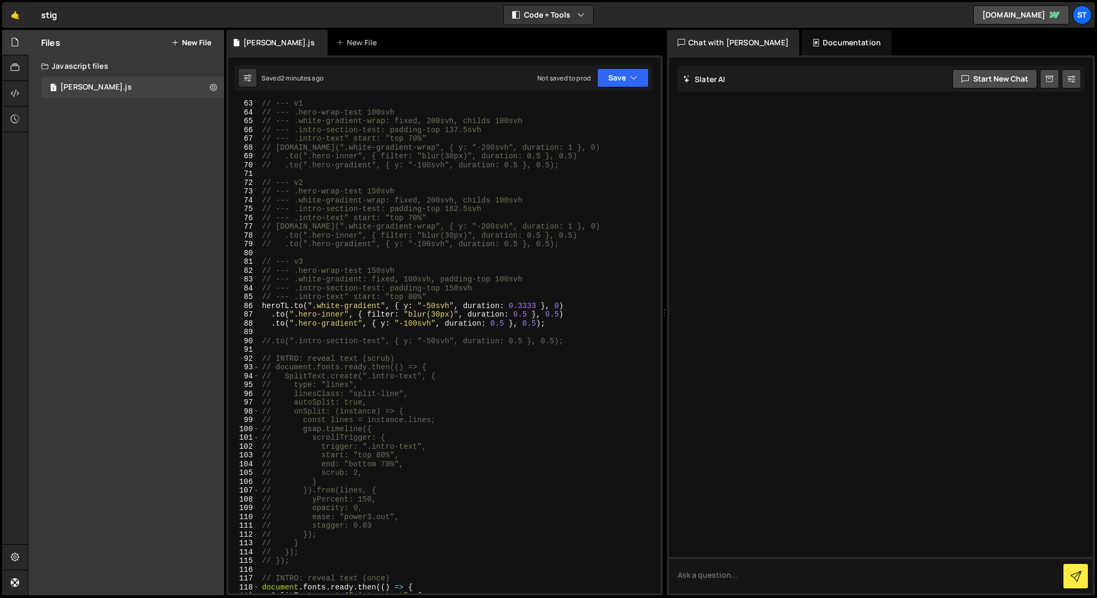
scroll to position [454, 0]
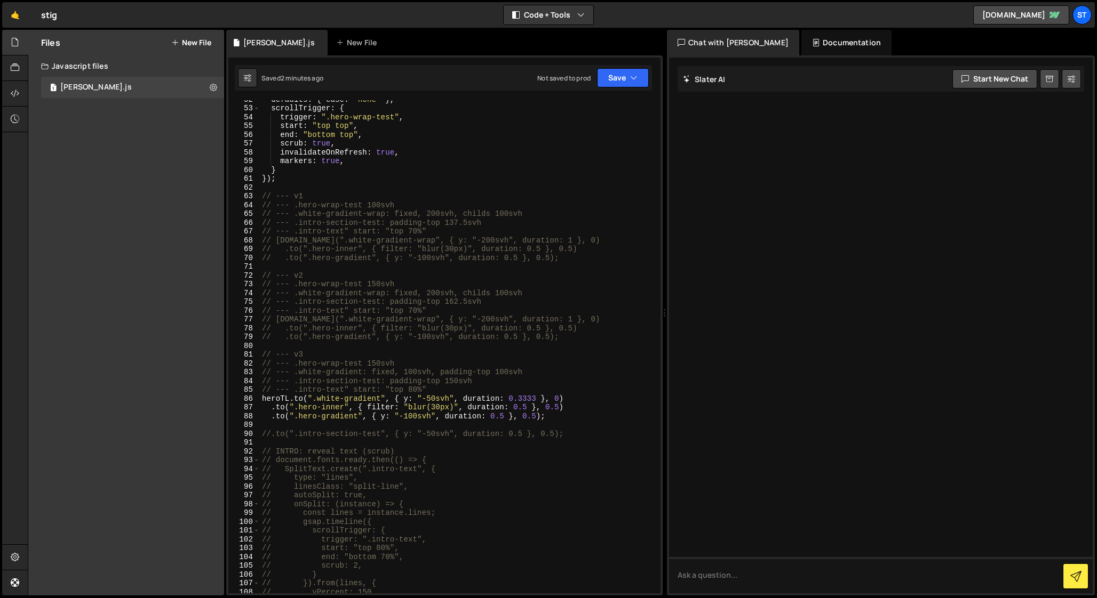
click at [537, 418] on div "defaults : { ease : "none" } , scrollTrigger : { trigger : ".hero-wrap-test" , …" at bounding box center [458, 350] width 396 height 511
drag, startPoint x: 414, startPoint y: 417, endPoint x: 403, endPoint y: 416, distance: 11.2
click at [403, 416] on div "defaults : { ease : "none" } , scrollTrigger : { trigger : ".hero-wrap-test" , …" at bounding box center [458, 350] width 396 height 511
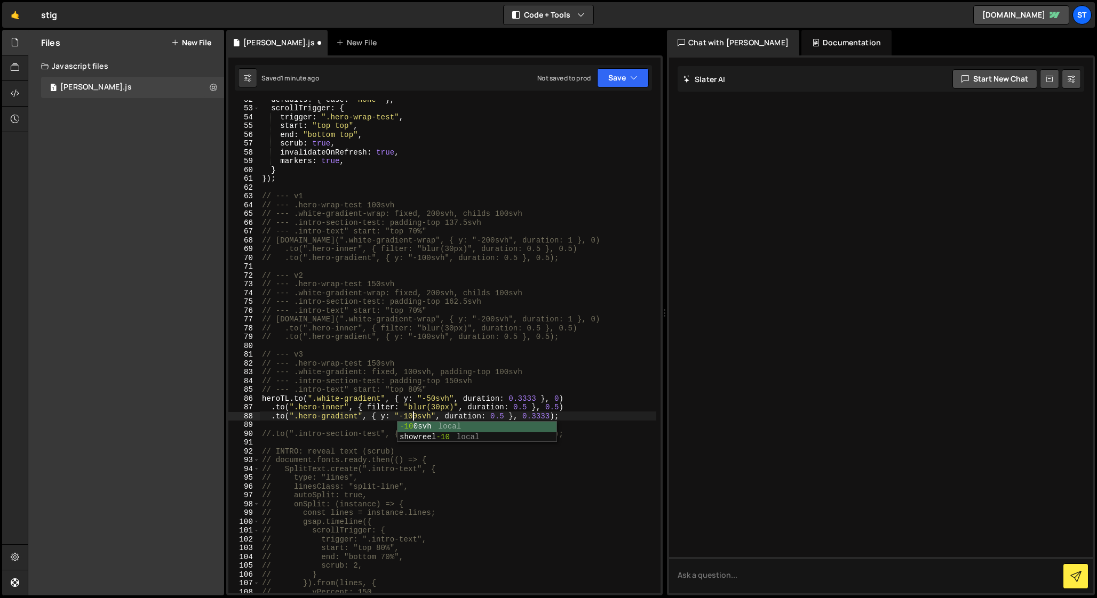
click at [503, 415] on div "defaults : { ease : "none" } , scrollTrigger : { trigger : ".hero-wrap-test" , …" at bounding box center [458, 350] width 396 height 511
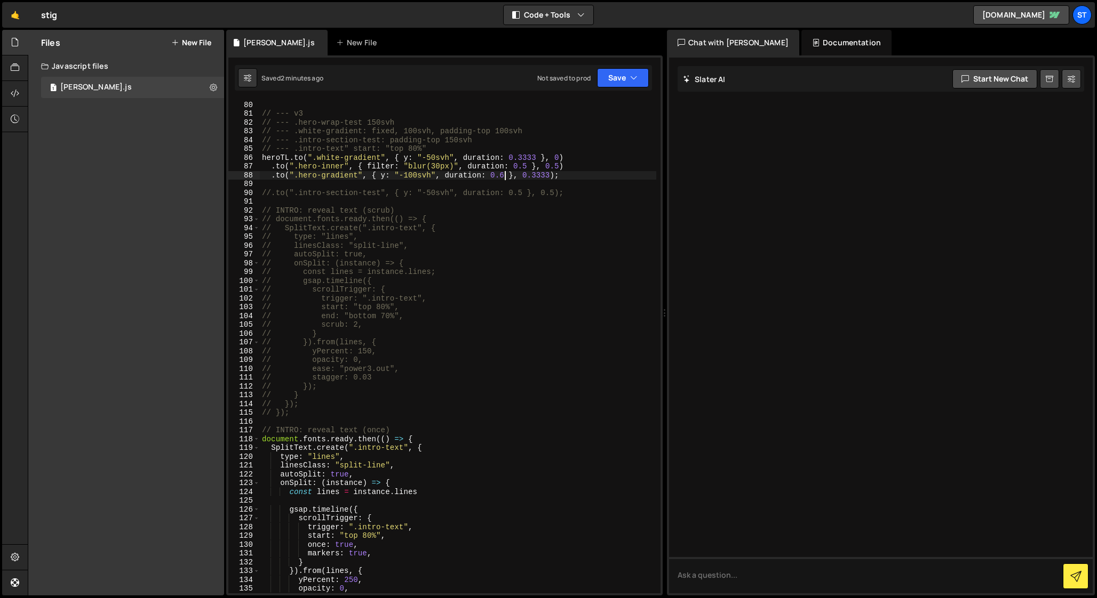
scroll to position [785, 0]
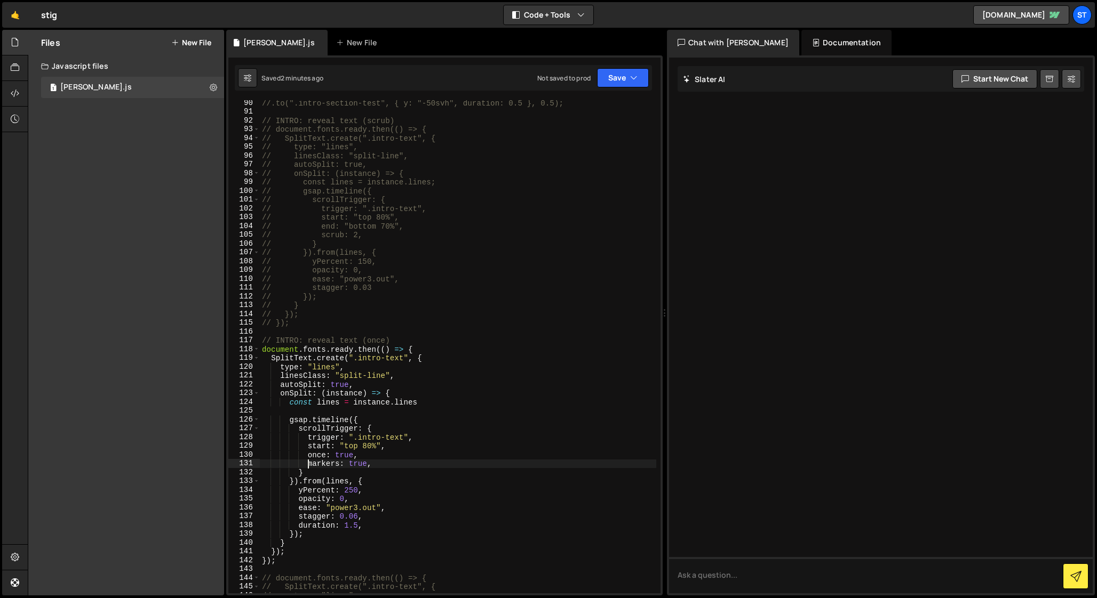
click at [308, 465] on div "//.to(".intro-section-test", { y: "-50svh", duration: 0.5 }, 0.5); // INTRO: re…" at bounding box center [458, 354] width 396 height 511
click at [358, 528] on div "//.to(".intro-section-test", { y: "-50svh", duration: 0.5 }, 0.5); // INTRO: re…" at bounding box center [458, 354] width 396 height 511
click at [326, 517] on div "//.to(".intro-section-test", { y: "-50svh", duration: 0.5 }, 0.5); // INTRO: re…" at bounding box center [458, 354] width 396 height 511
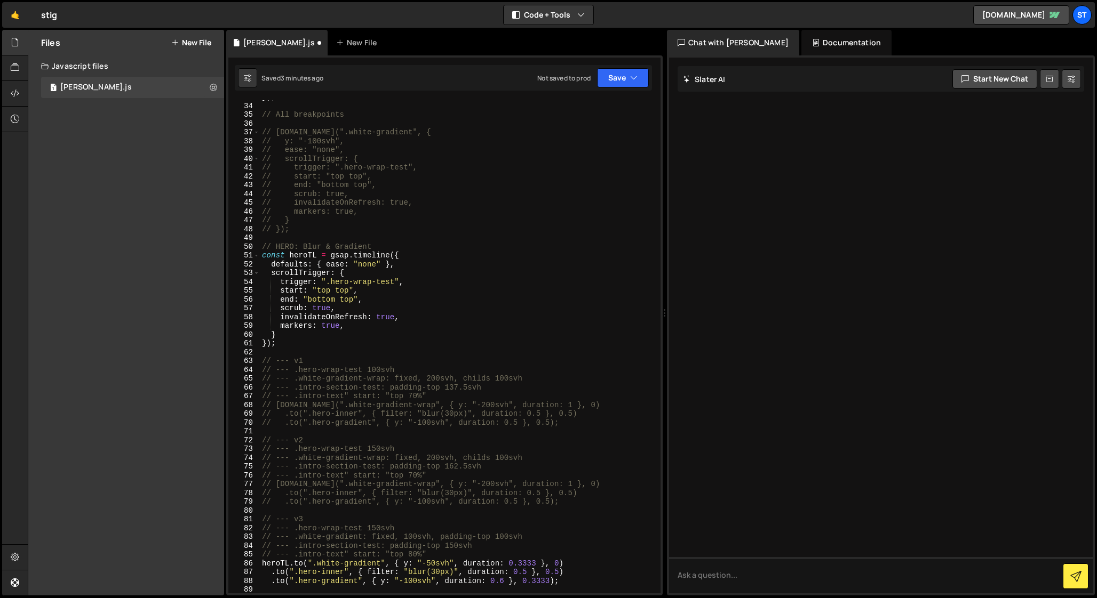
scroll to position [289, 0]
click at [280, 327] on div "}) ; // All breakpoints // [DOMAIN_NAME](".white-gradient", { // y: "-100svh", …" at bounding box center [458, 348] width 396 height 511
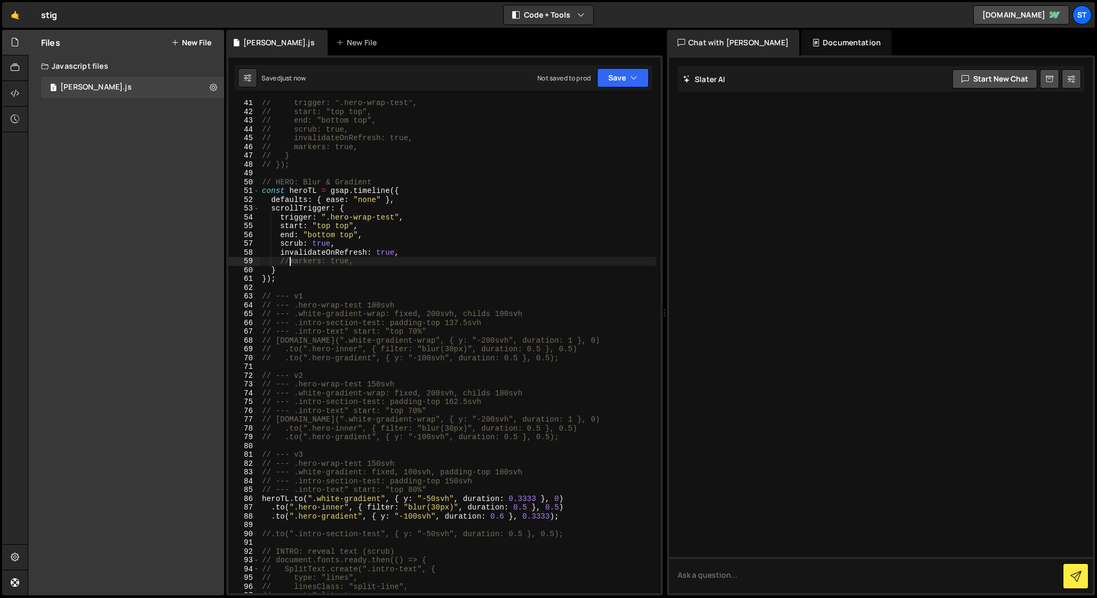
scroll to position [358, 0]
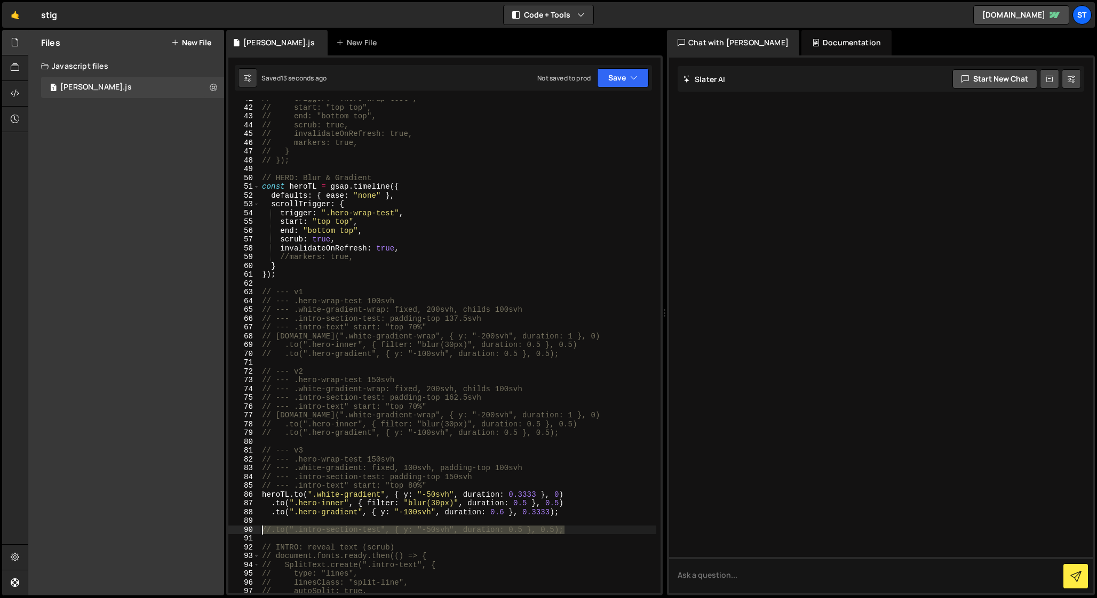
drag, startPoint x: 574, startPoint y: 531, endPoint x: 239, endPoint y: 529, distance: 335.0
click at [239, 529] on div "//markers: true, 41 42 43 44 45 46 47 48 49 50 51 52 53 54 55 56 57 58 59 60 61…" at bounding box center [444, 346] width 432 height 493
type textarea "//.to(".intro-section-test", { y: "-50svh", duration: 0.5 }, 0.5);"
type textarea ".to(".hero-gradient", { y: "-100svh", duration: 0.6 }, 0.3333);"
